Goal: Task Accomplishment & Management: Use online tool/utility

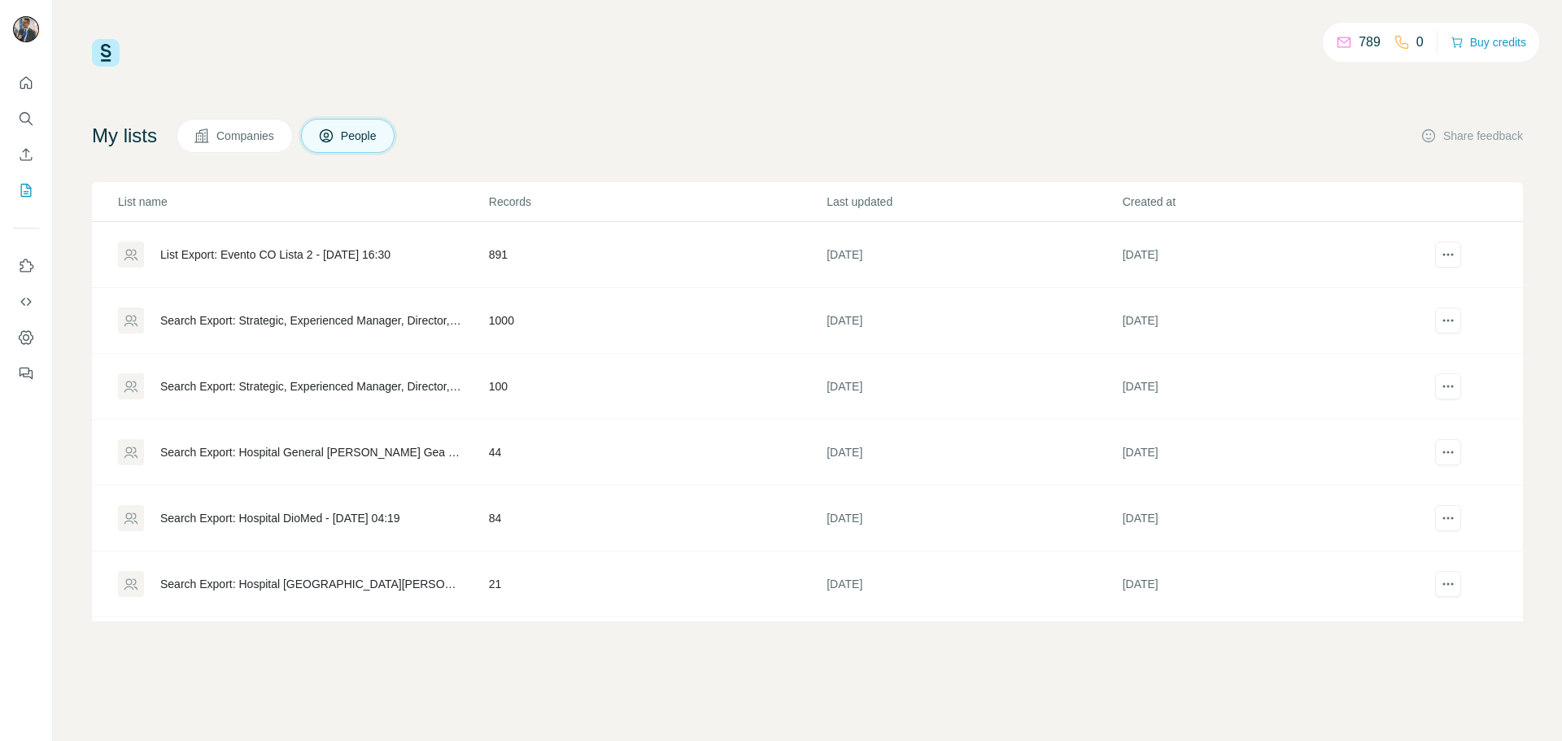
click at [298, 255] on div "List Export: Evento CO Lista 2 - [DATE] 16:30" at bounding box center [275, 255] width 230 height 16
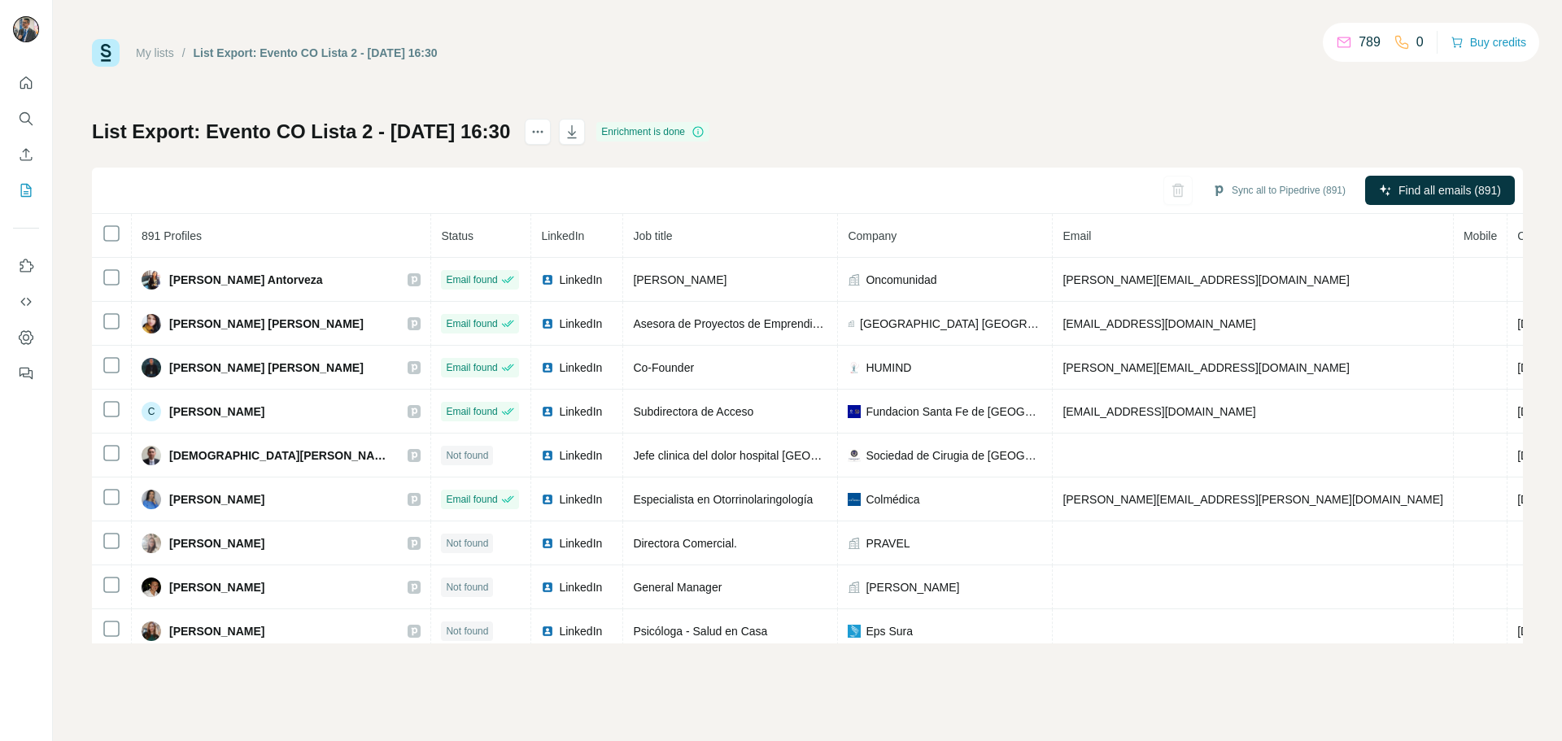
click at [1272, 77] on div "My lists / List Export: Evento CO Lista 2 - [DATE] 16:30 789 0 Buy credits List…" at bounding box center [807, 341] width 1431 height 604
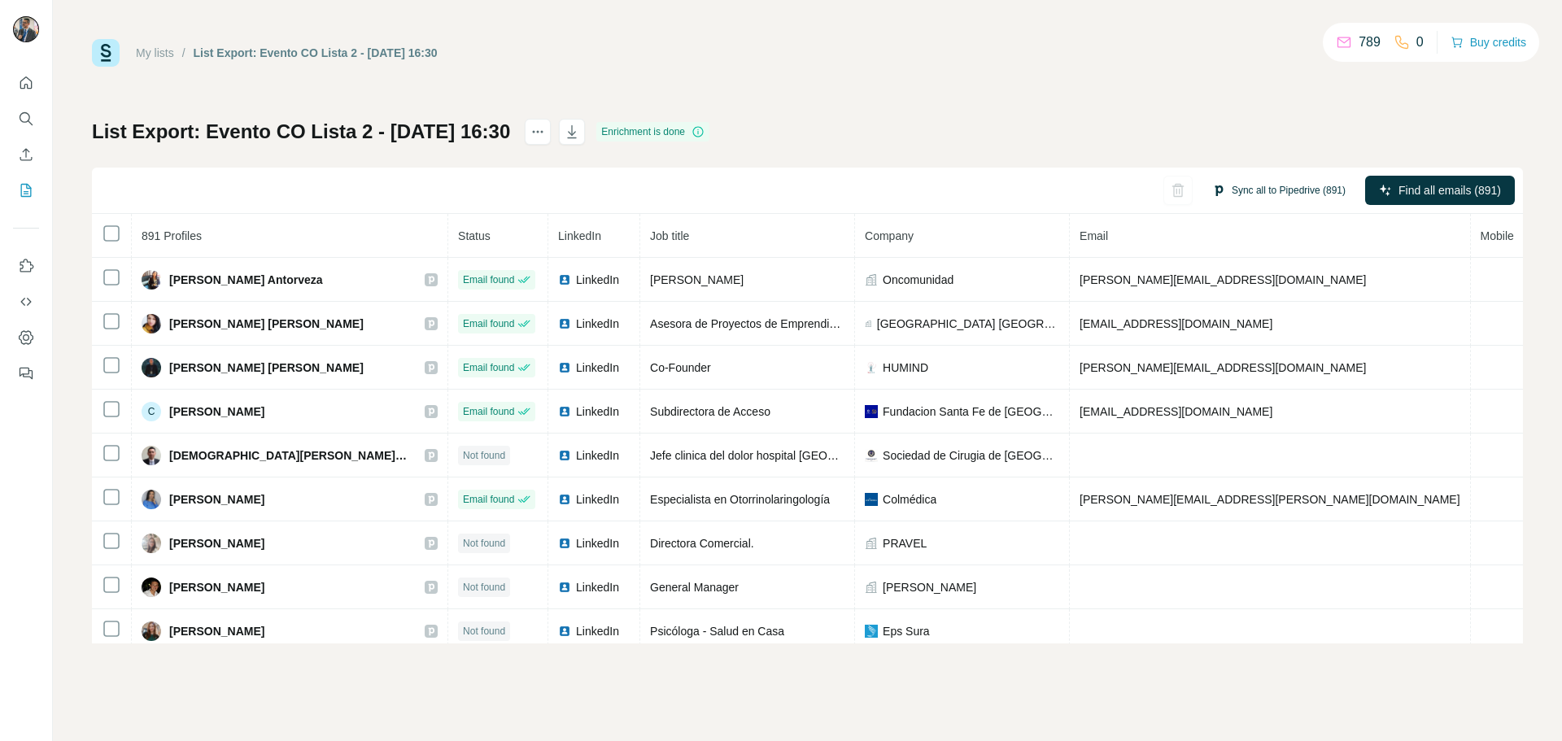
click at [1256, 185] on button "Sync all to Pipedrive (891)" at bounding box center [1279, 190] width 156 height 24
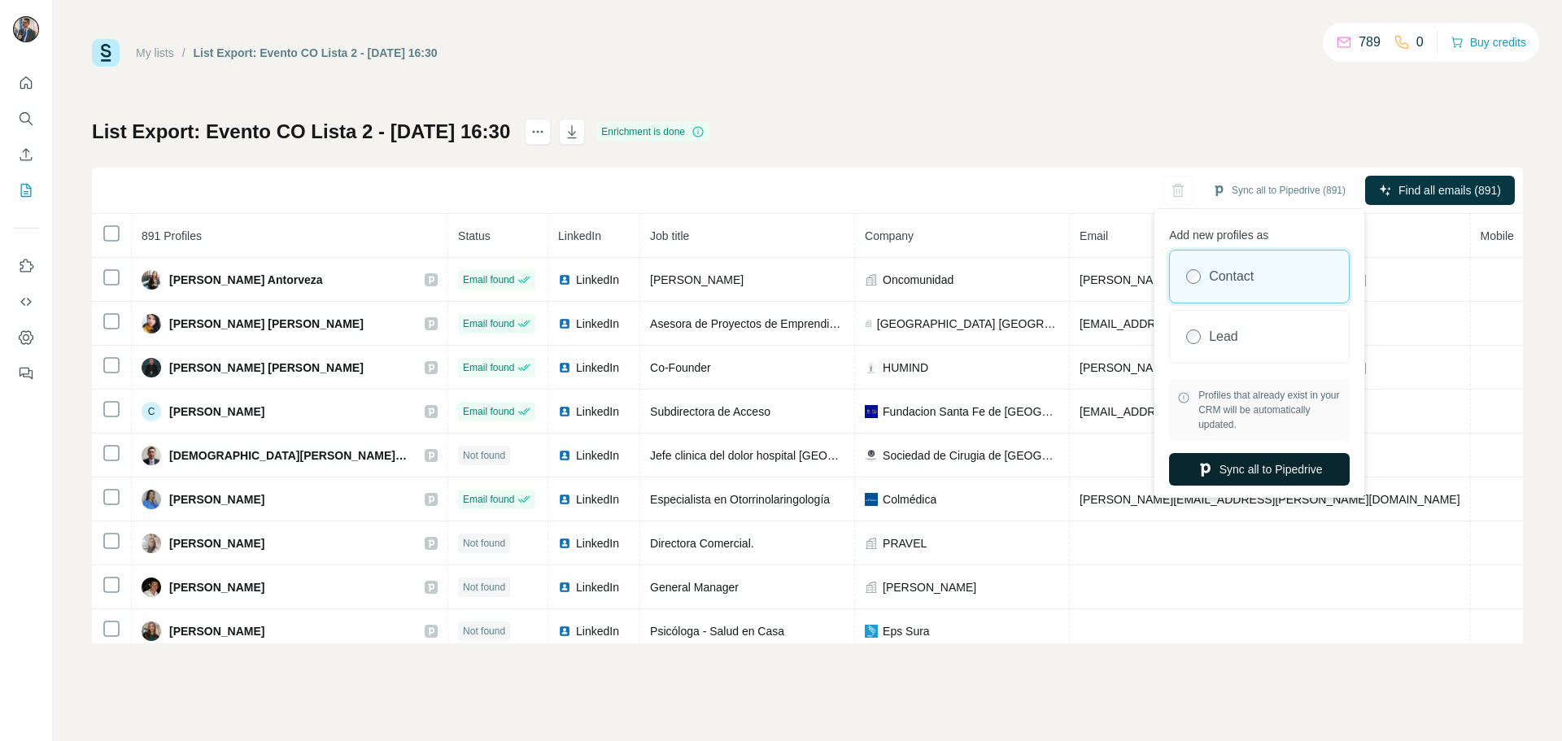
click at [1228, 464] on button "Sync all to Pipedrive" at bounding box center [1259, 469] width 181 height 33
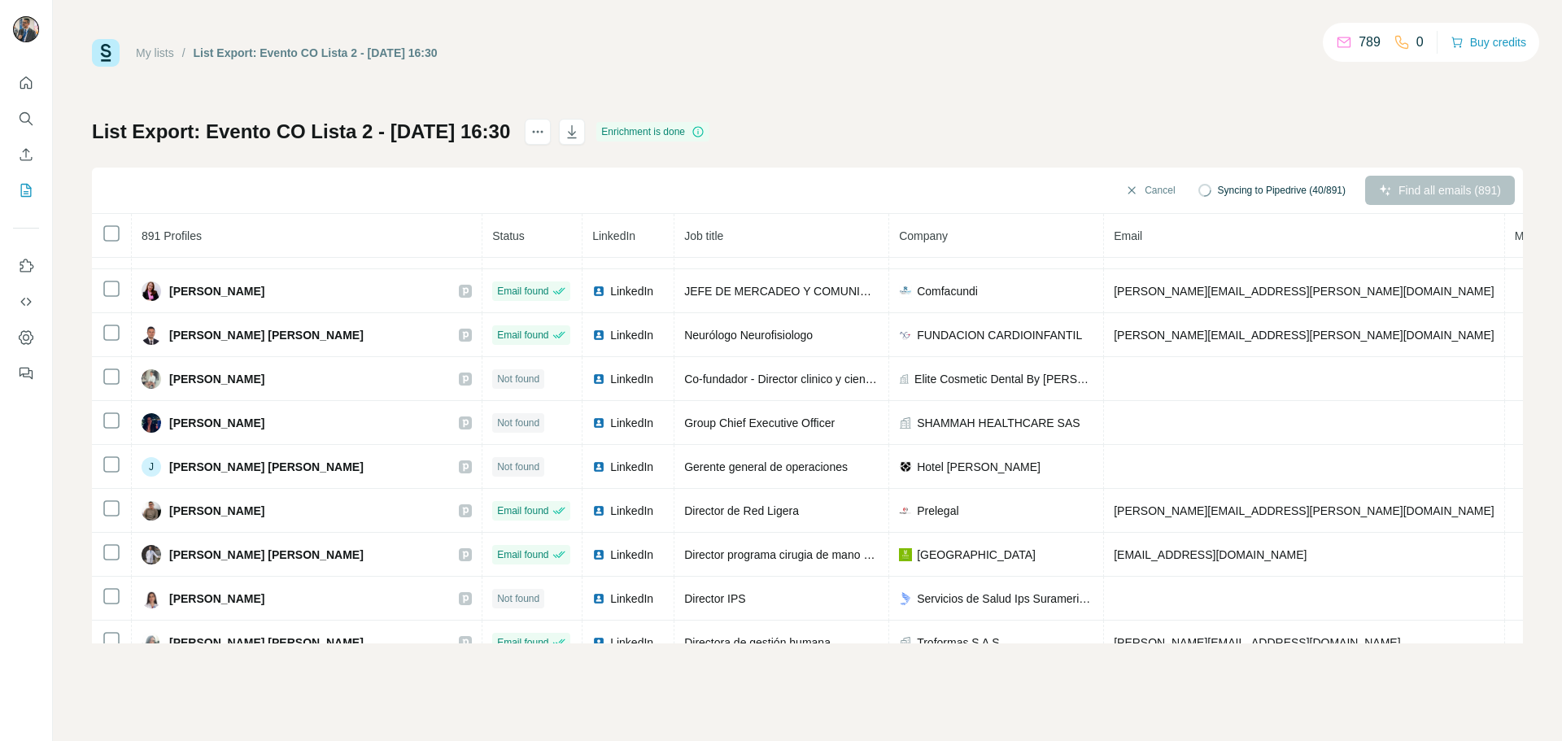
scroll to position [1089, 0]
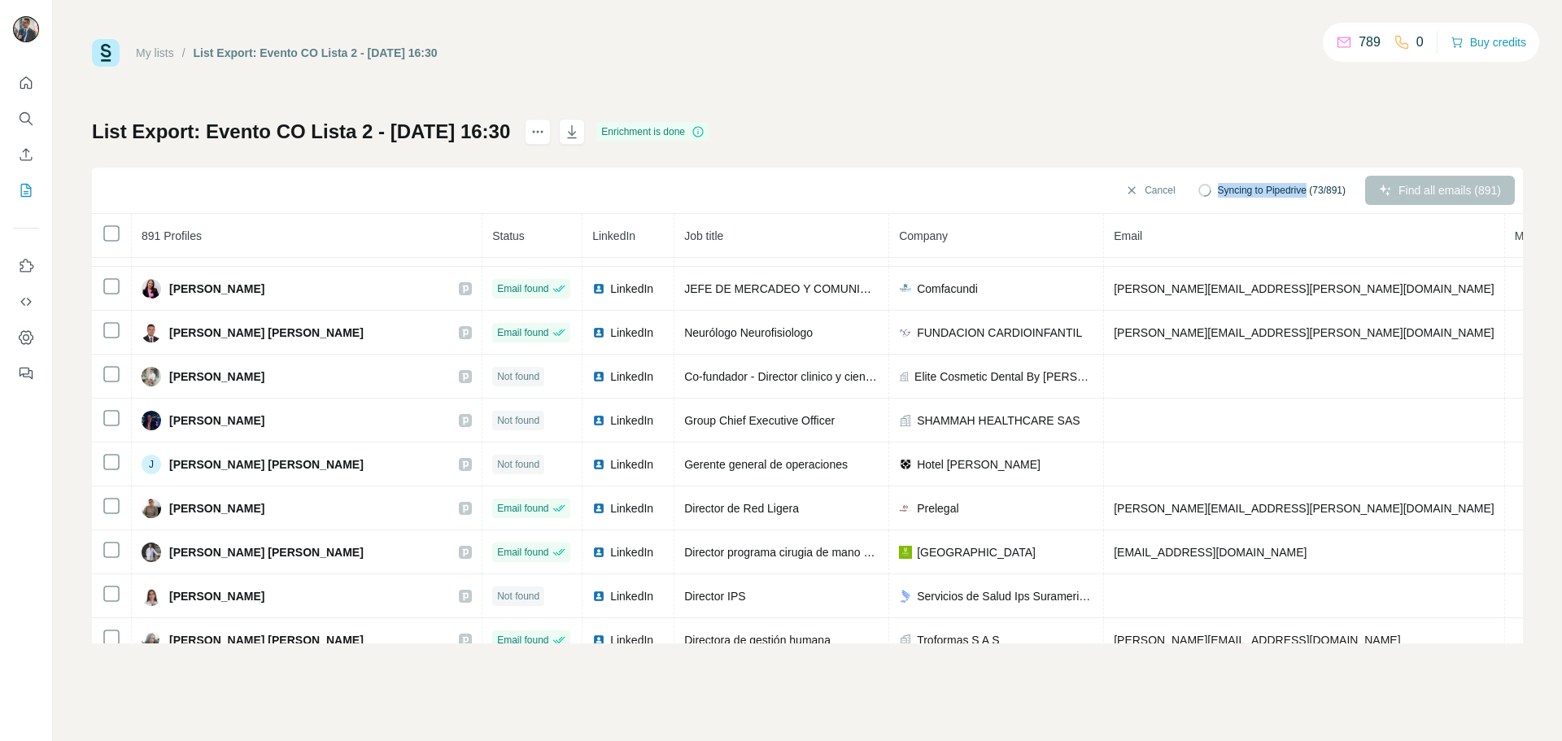
drag, startPoint x: 1204, startPoint y: 194, endPoint x: 1303, endPoint y: 195, distance: 99.3
click at [1303, 195] on div "Syncing to Pipedrive (73/891)" at bounding box center [1272, 190] width 170 height 29
drag, startPoint x: 1203, startPoint y: 186, endPoint x: 1300, endPoint y: 193, distance: 97.0
click at [1300, 193] on div "Syncing to Pipedrive (89/891)" at bounding box center [1272, 190] width 170 height 29
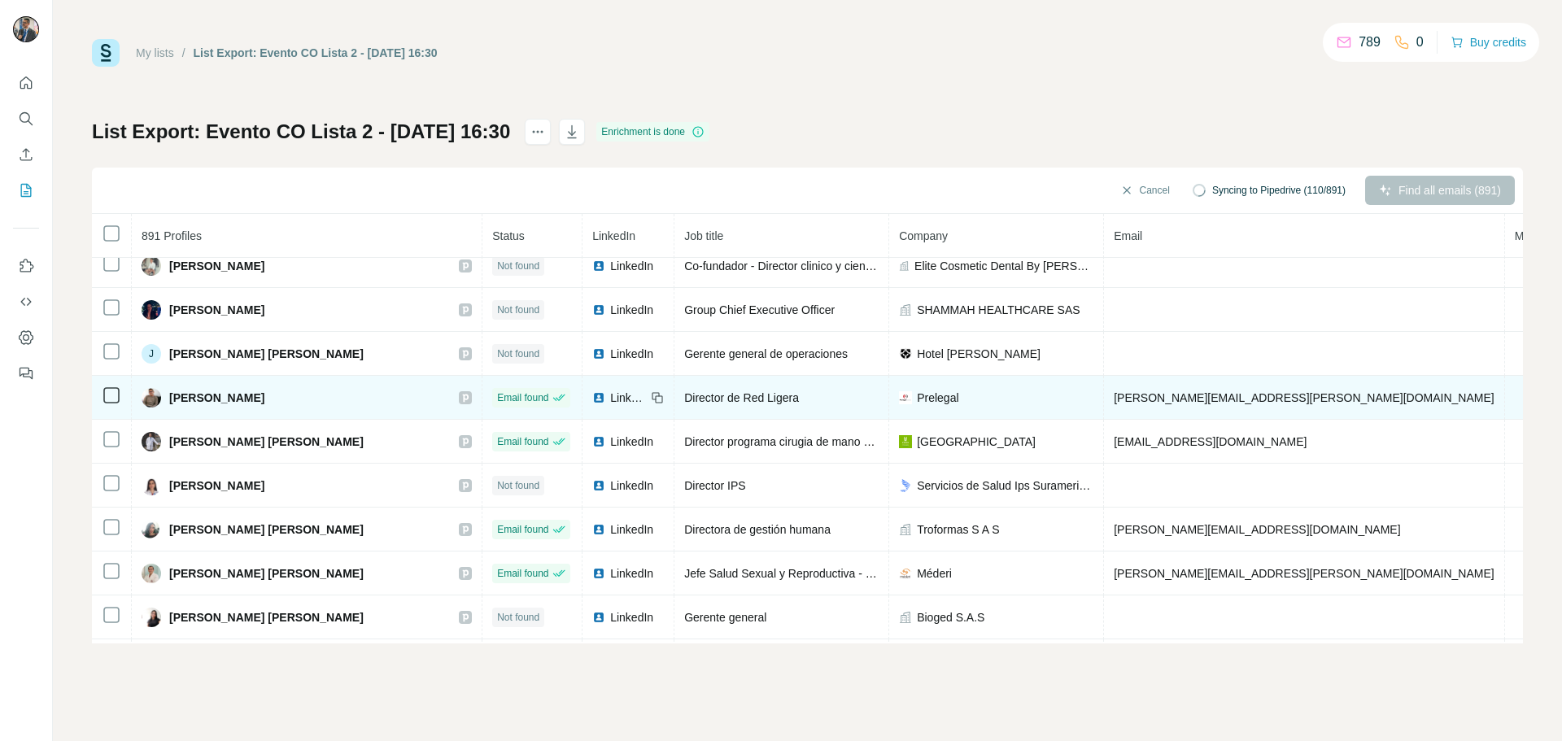
scroll to position [1380, 0]
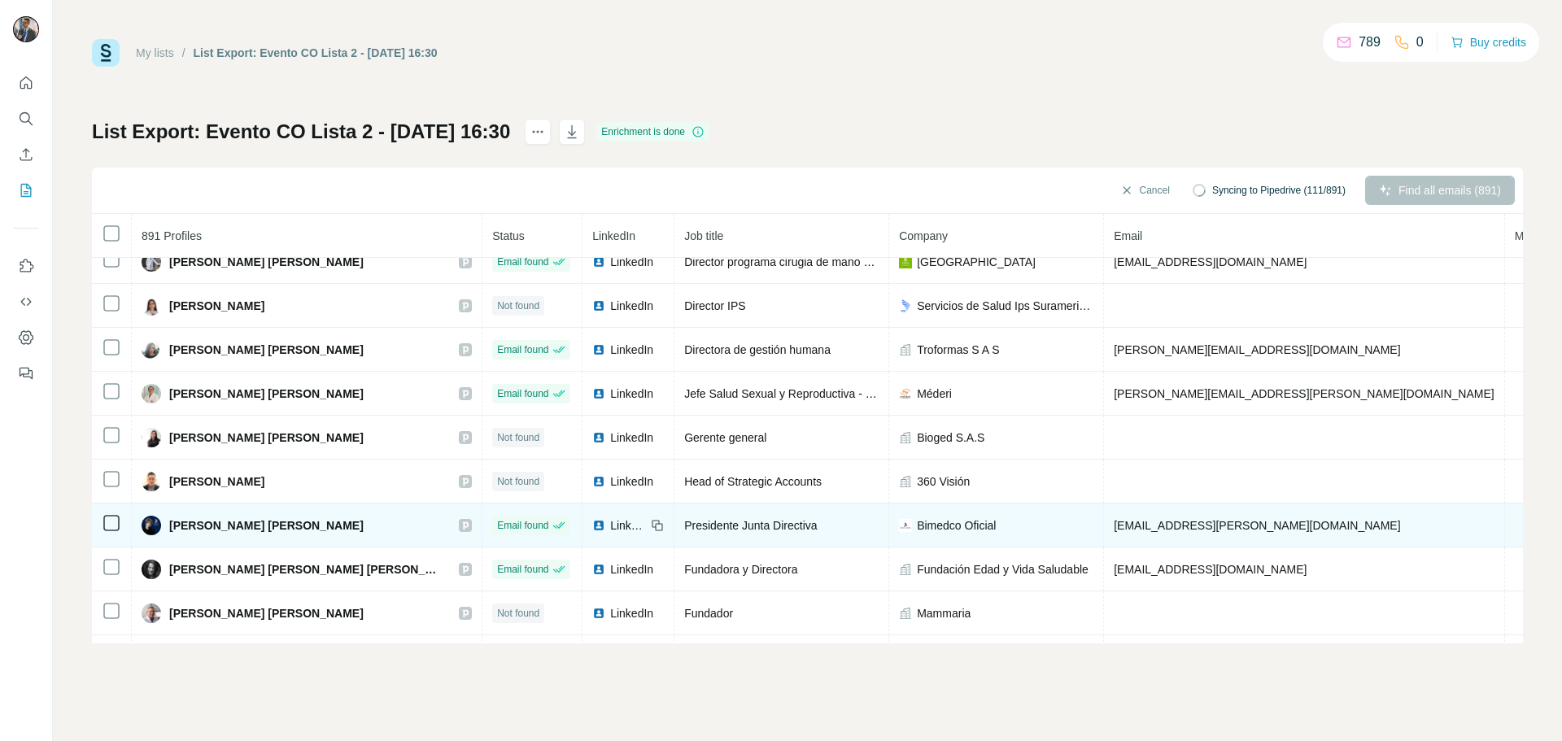
click at [459, 530] on div at bounding box center [465, 525] width 13 height 13
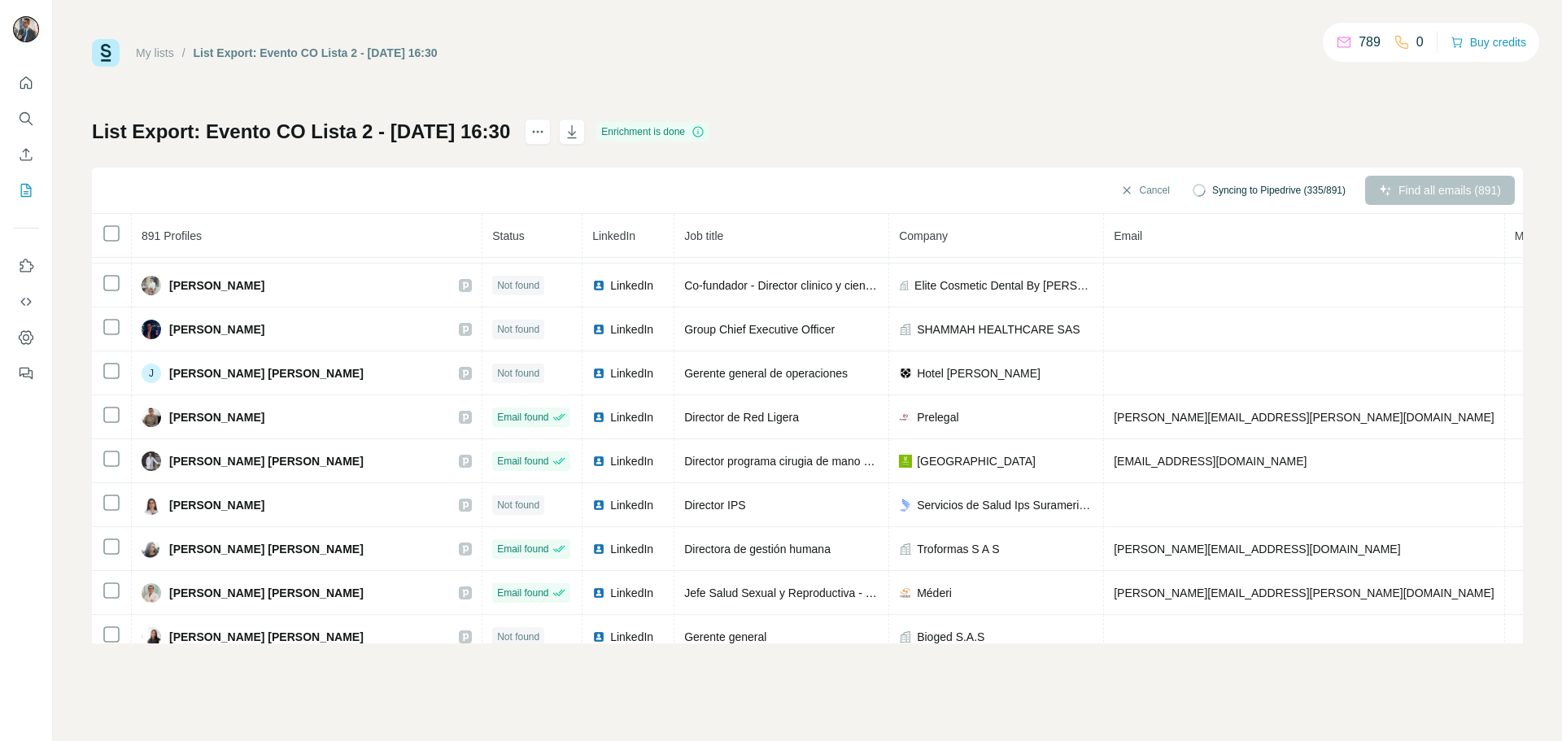
scroll to position [1455, 0]
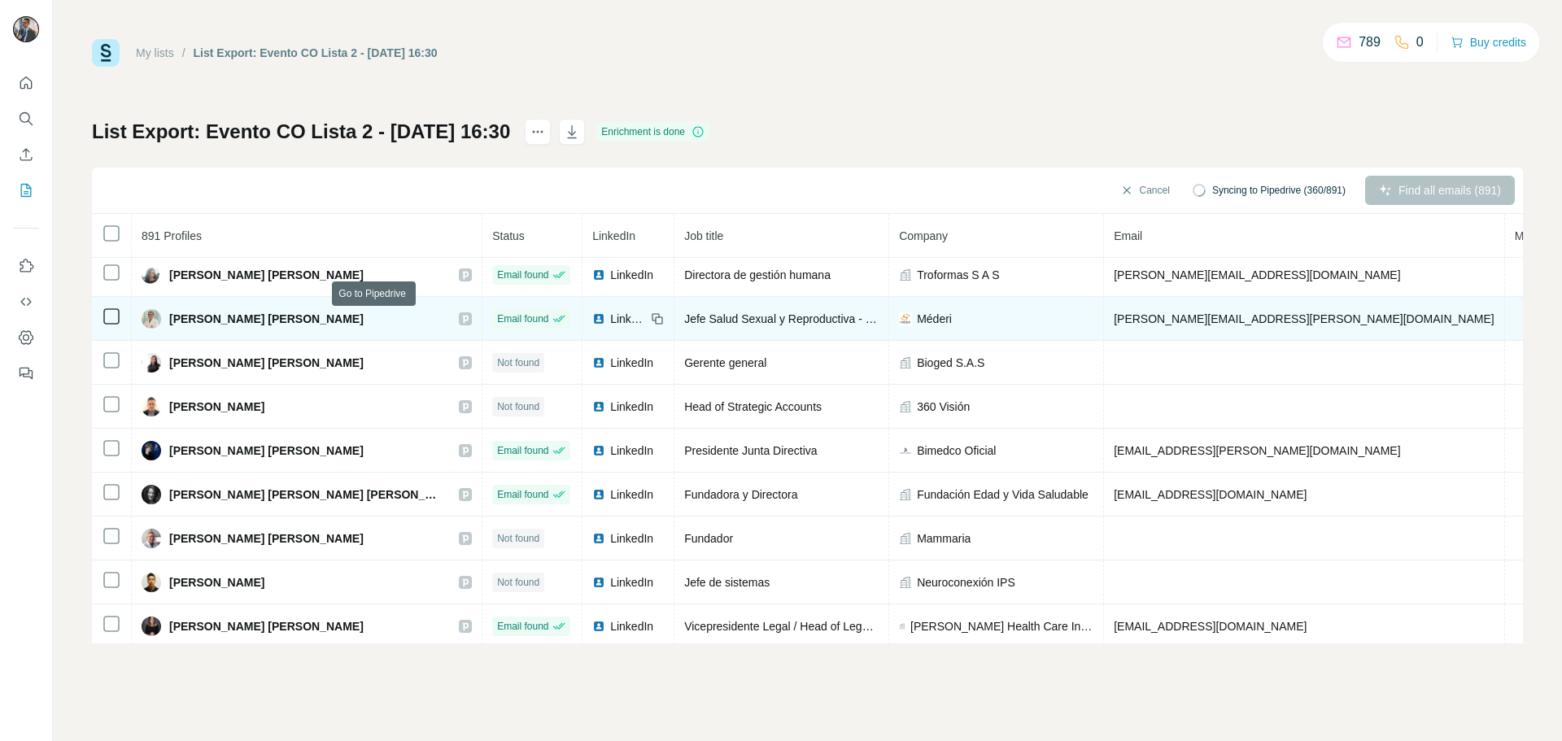
click at [463, 321] on icon at bounding box center [466, 319] width 6 height 8
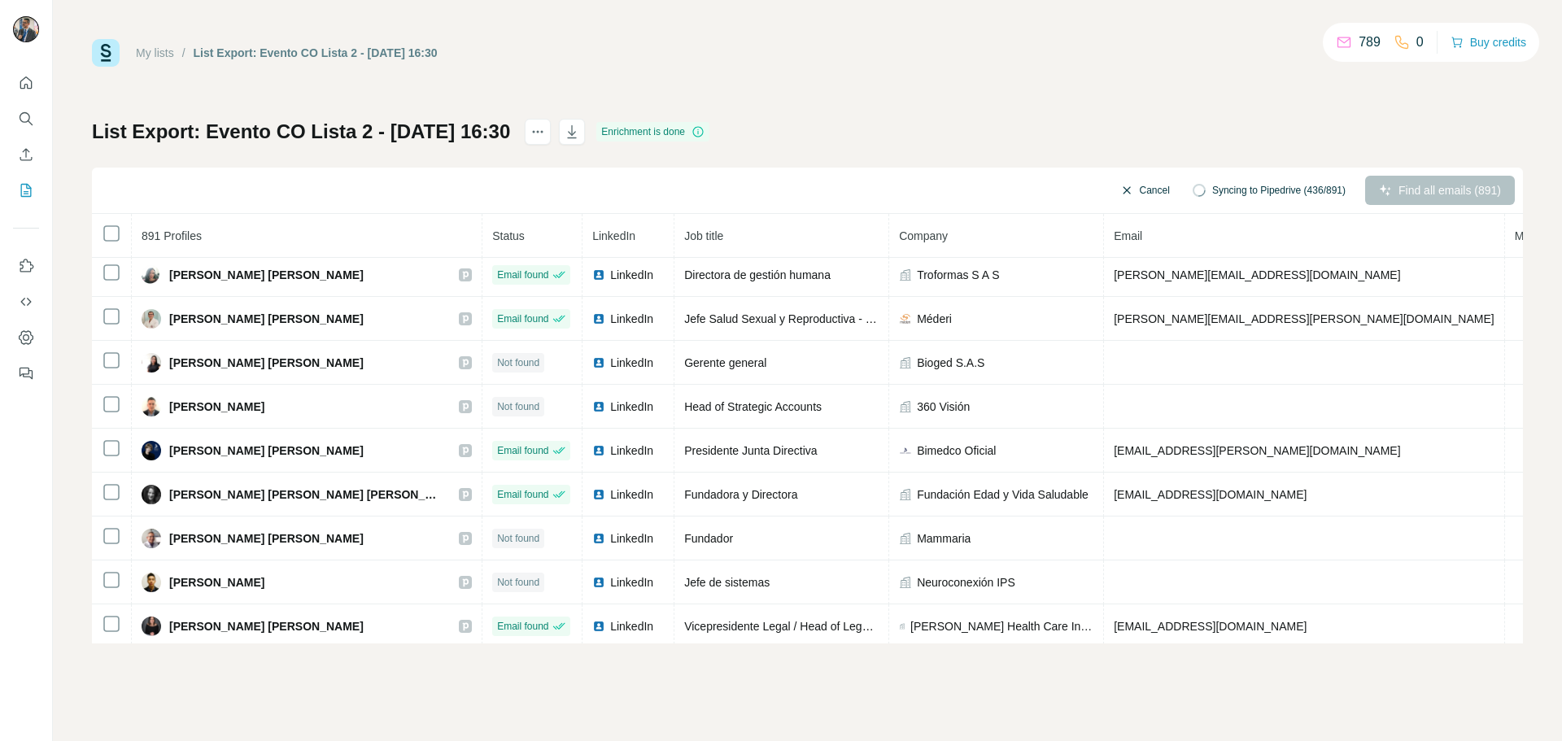
click at [1119, 191] on button "Cancel" at bounding box center [1145, 190] width 72 height 29
click at [1255, 186] on button "Sync all to Pipedrive (891)" at bounding box center [1279, 190] width 156 height 24
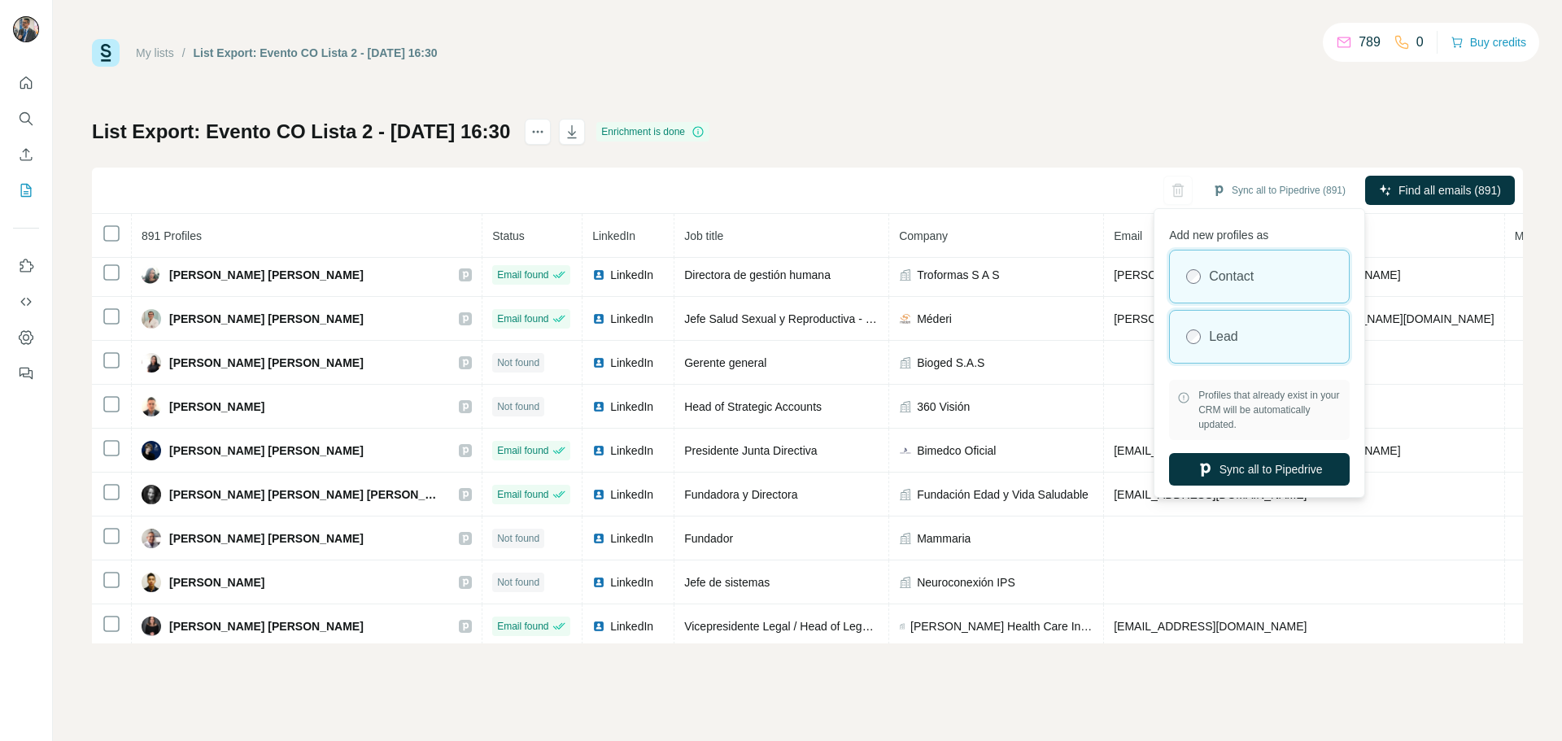
click at [1212, 341] on label "Lead" at bounding box center [1223, 337] width 29 height 20
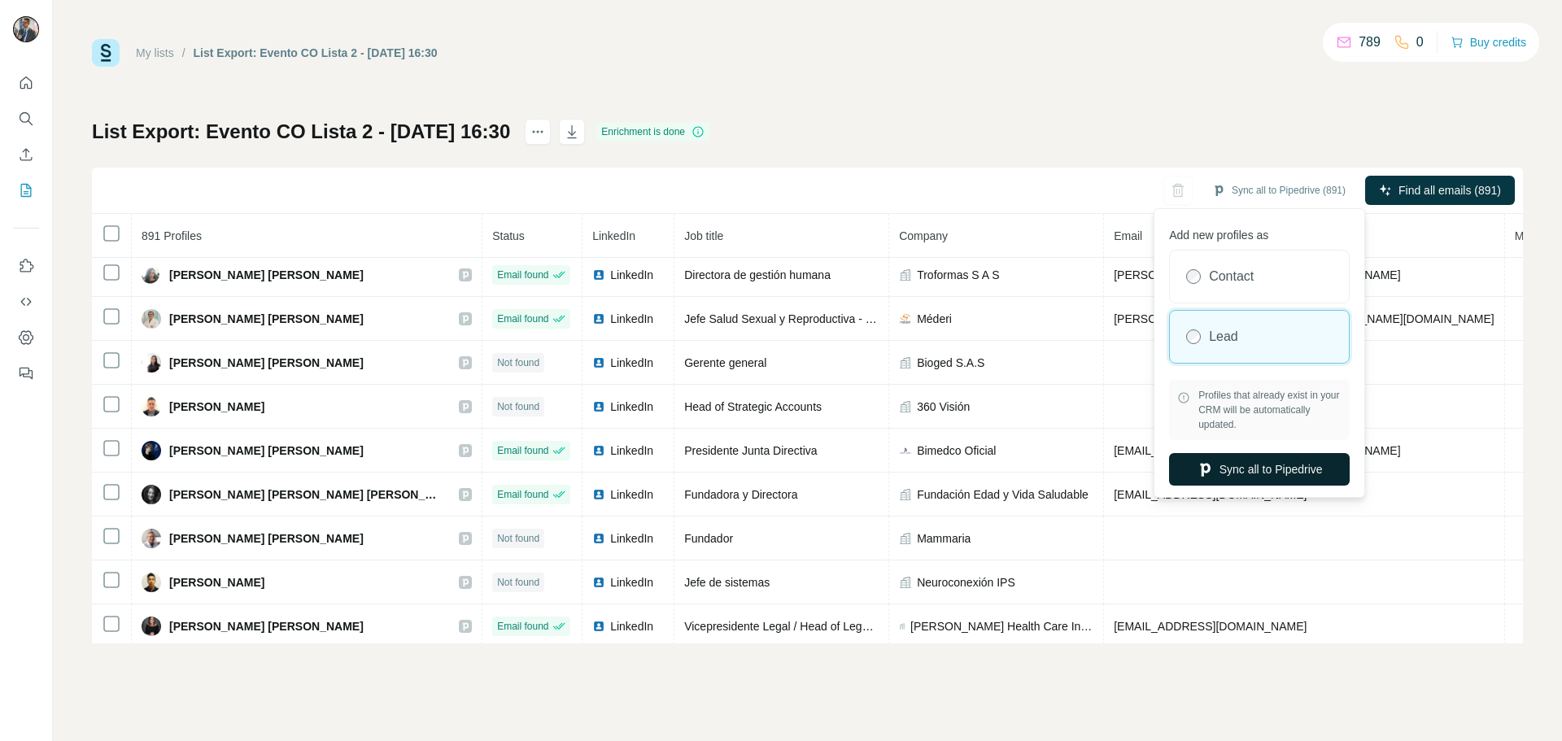
click at [1225, 478] on button "Sync all to Pipedrive" at bounding box center [1259, 469] width 181 height 33
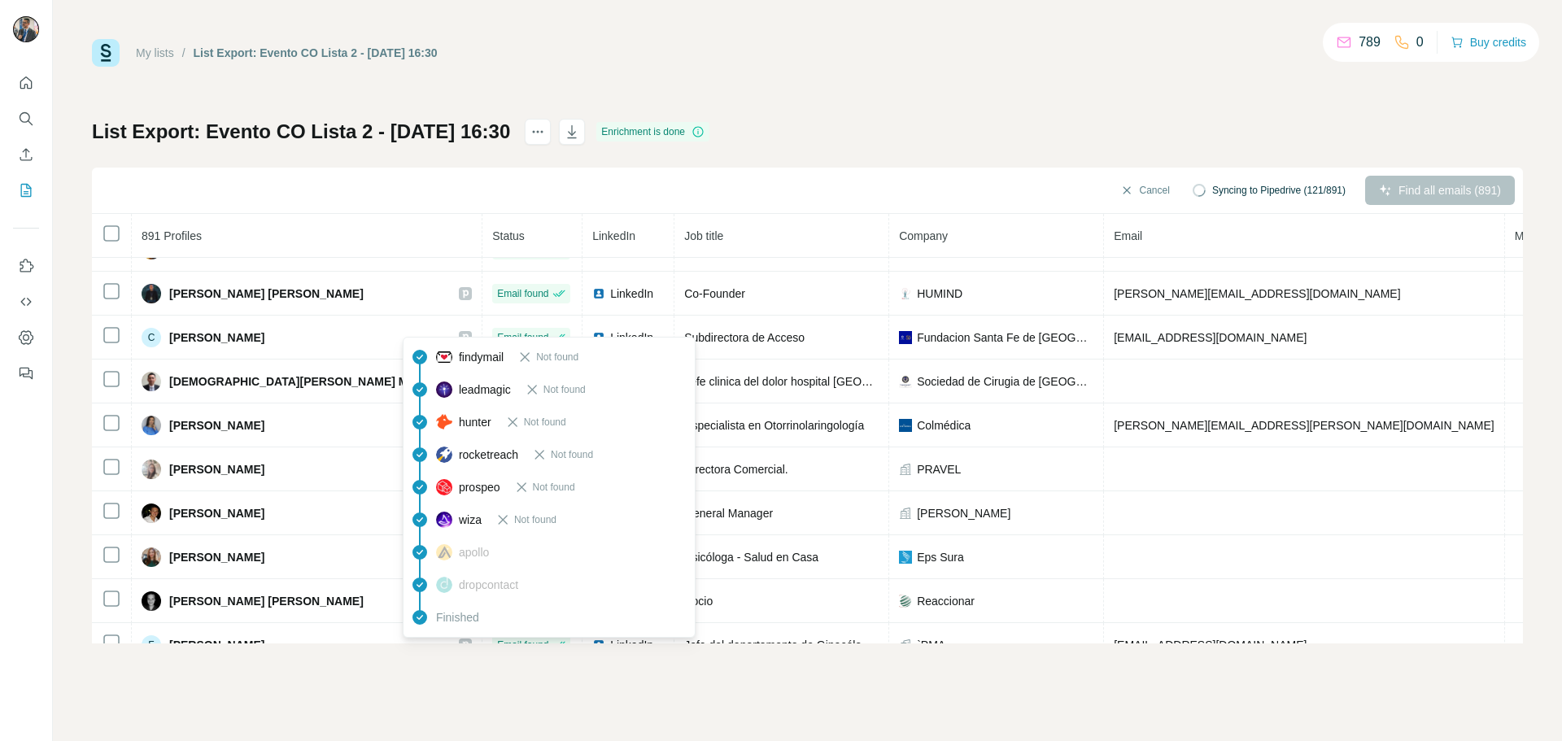
scroll to position [0, 0]
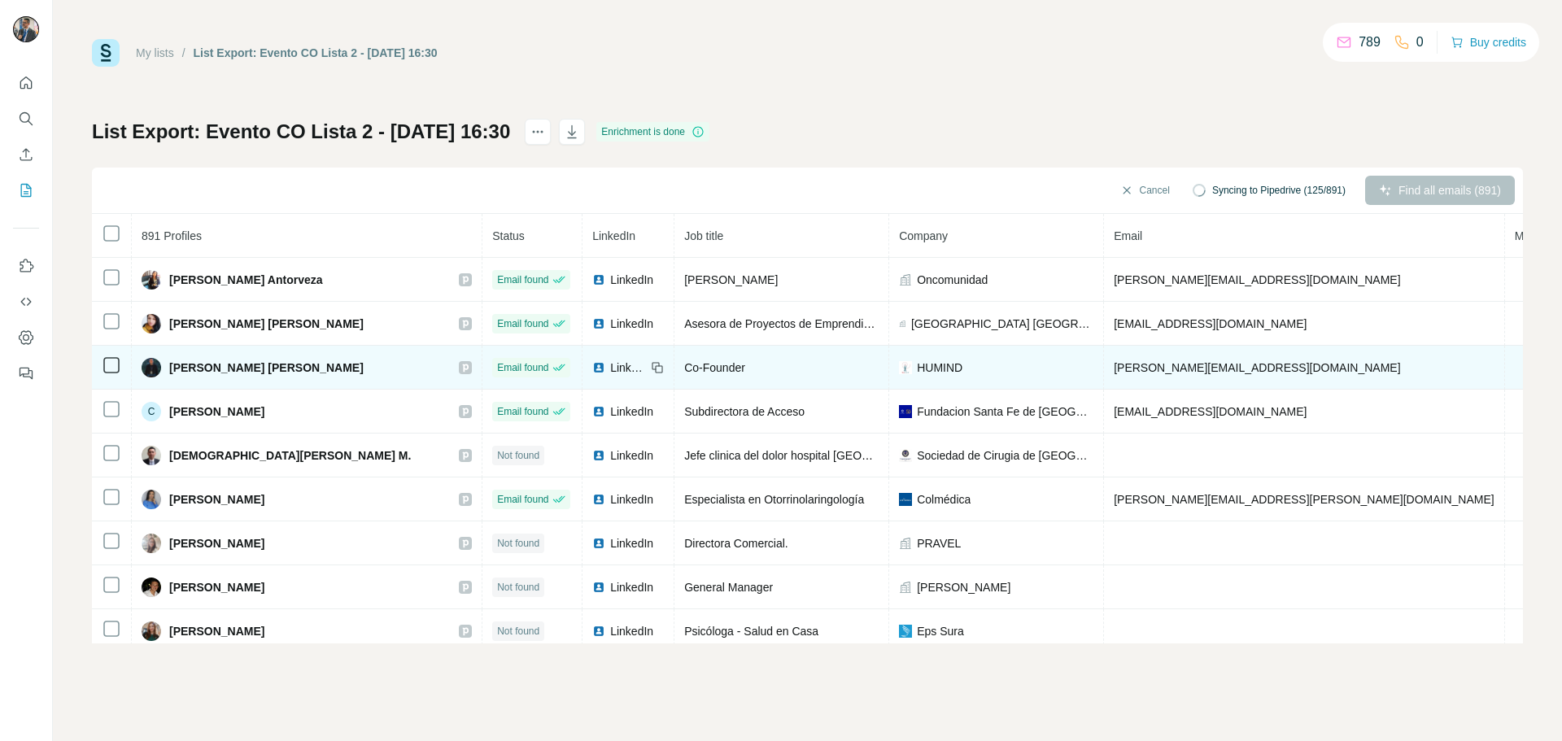
click at [460, 371] on icon at bounding box center [465, 367] width 10 height 13
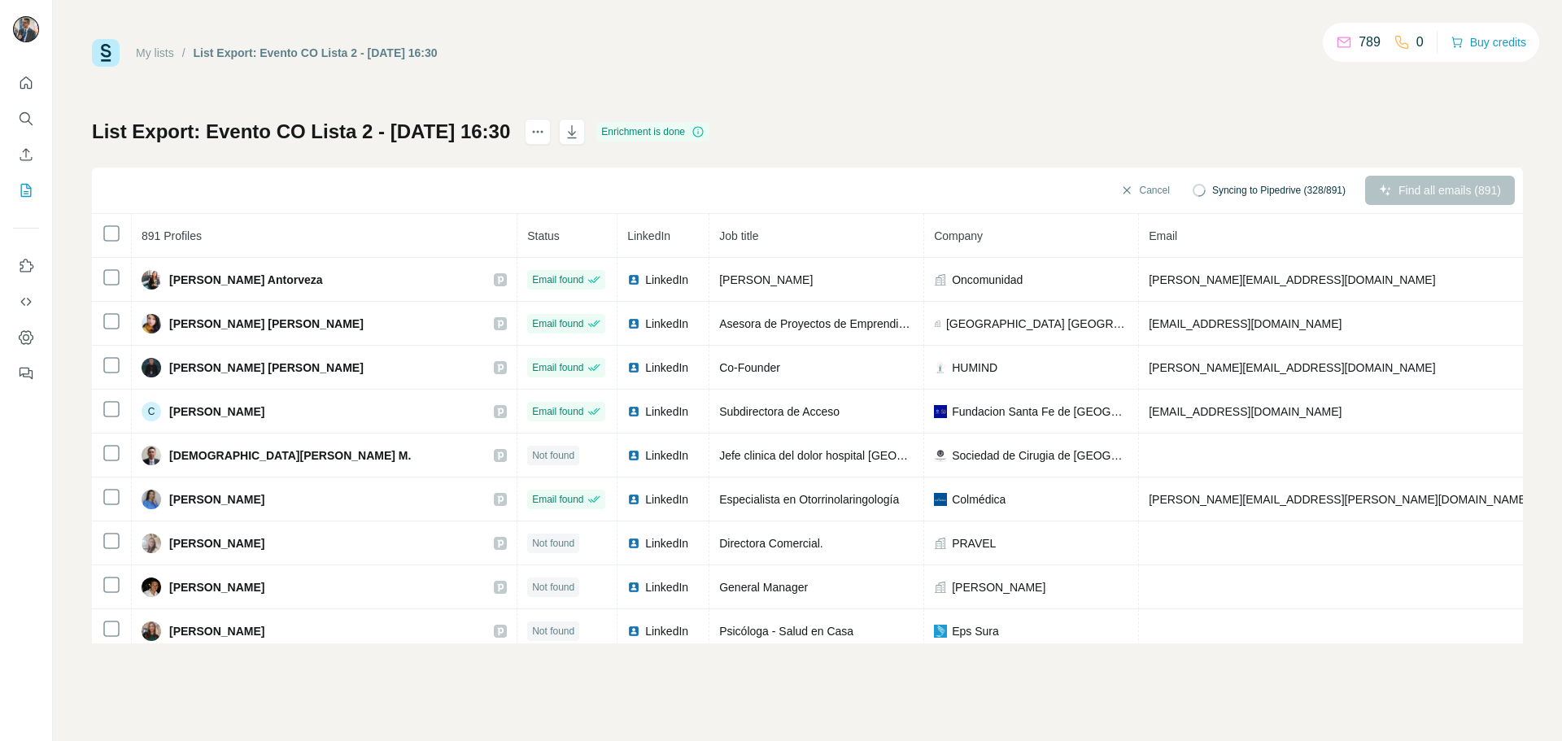
click at [1001, 76] on div "My lists / List Export: Evento CO Lista 2 - [DATE] 16:30 789 0 Buy credits List…" at bounding box center [807, 341] width 1431 height 604
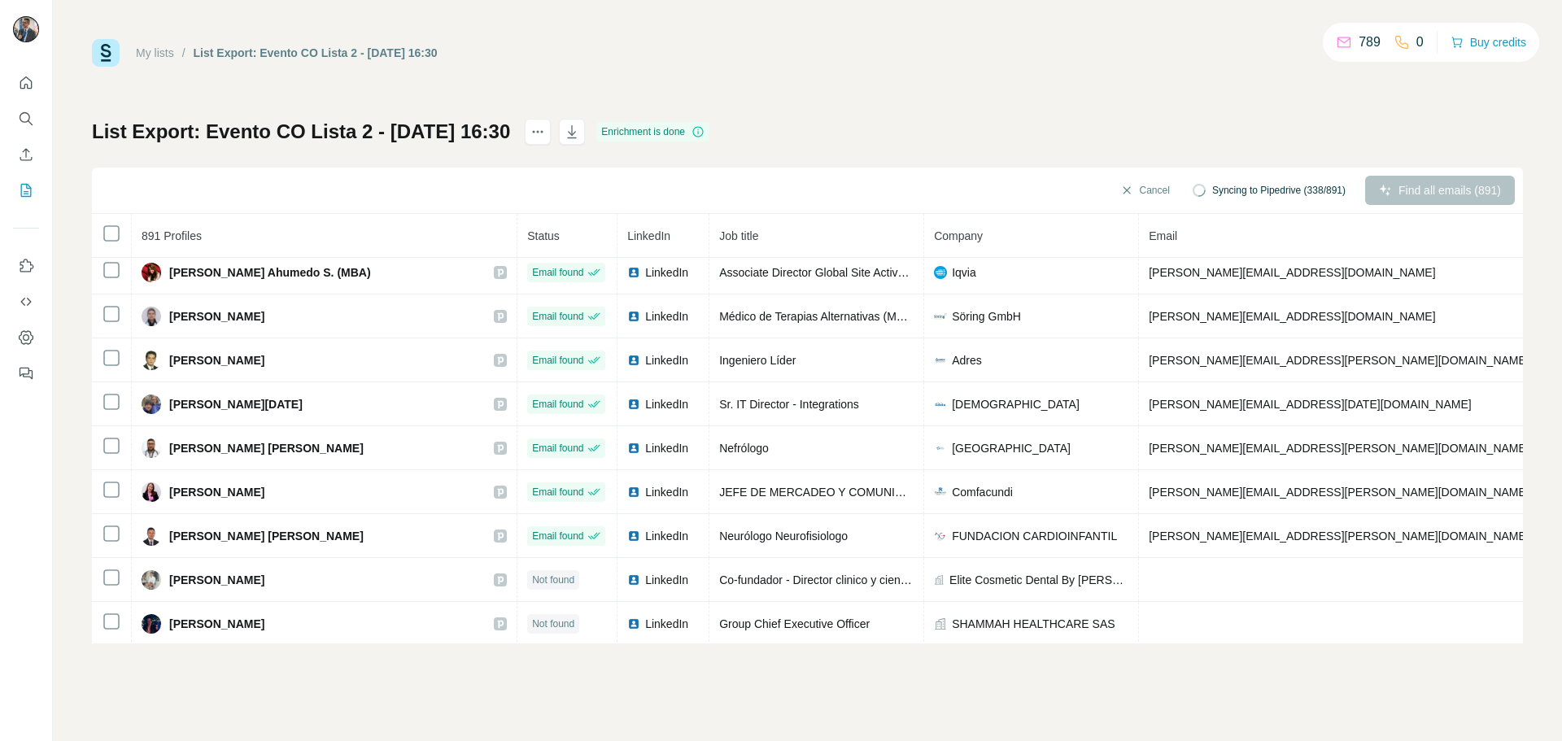
scroll to position [152, 0]
